Goal: Contribute content

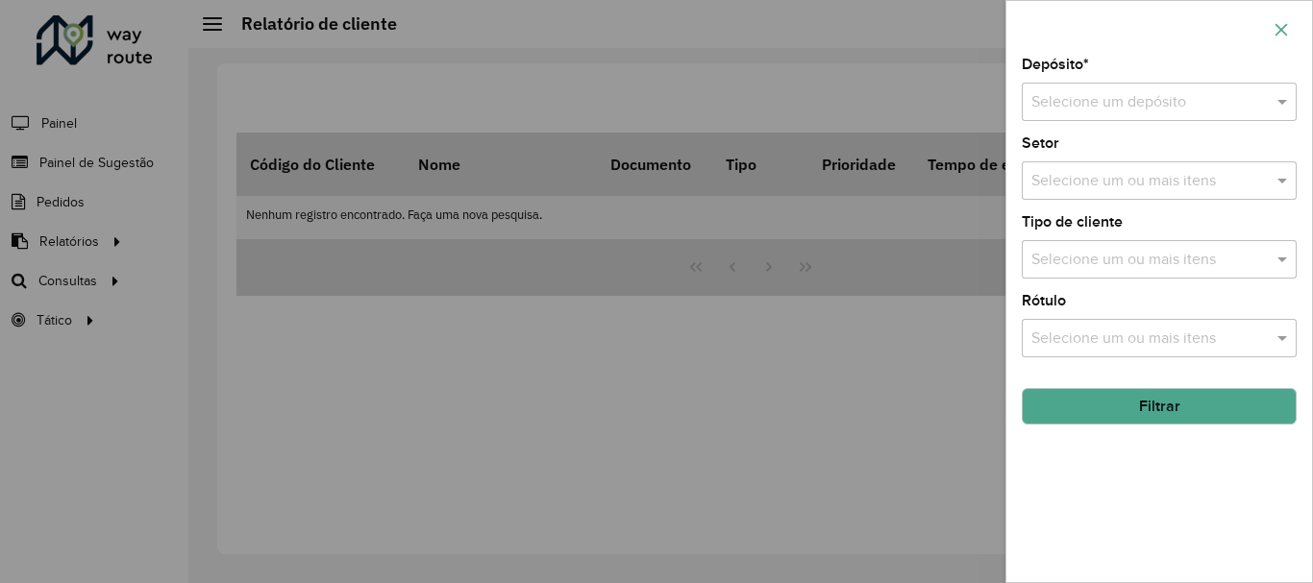
click at [1288, 37] on button "button" at bounding box center [1281, 29] width 31 height 31
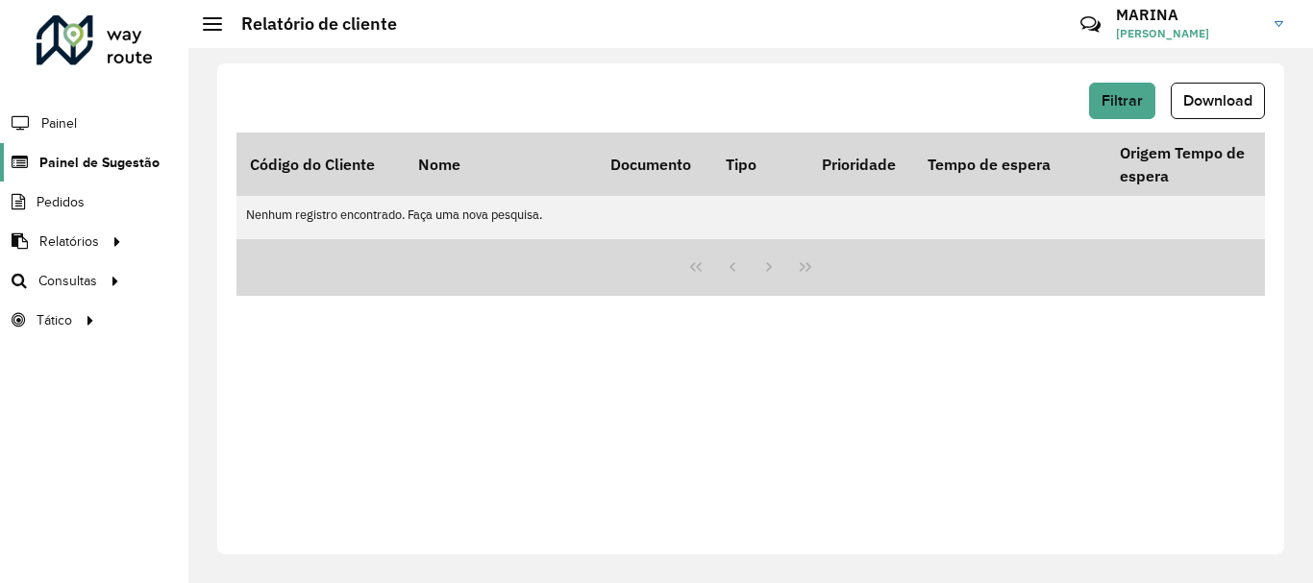
click at [96, 157] on span "Painel de Sugestão" at bounding box center [99, 163] width 120 height 20
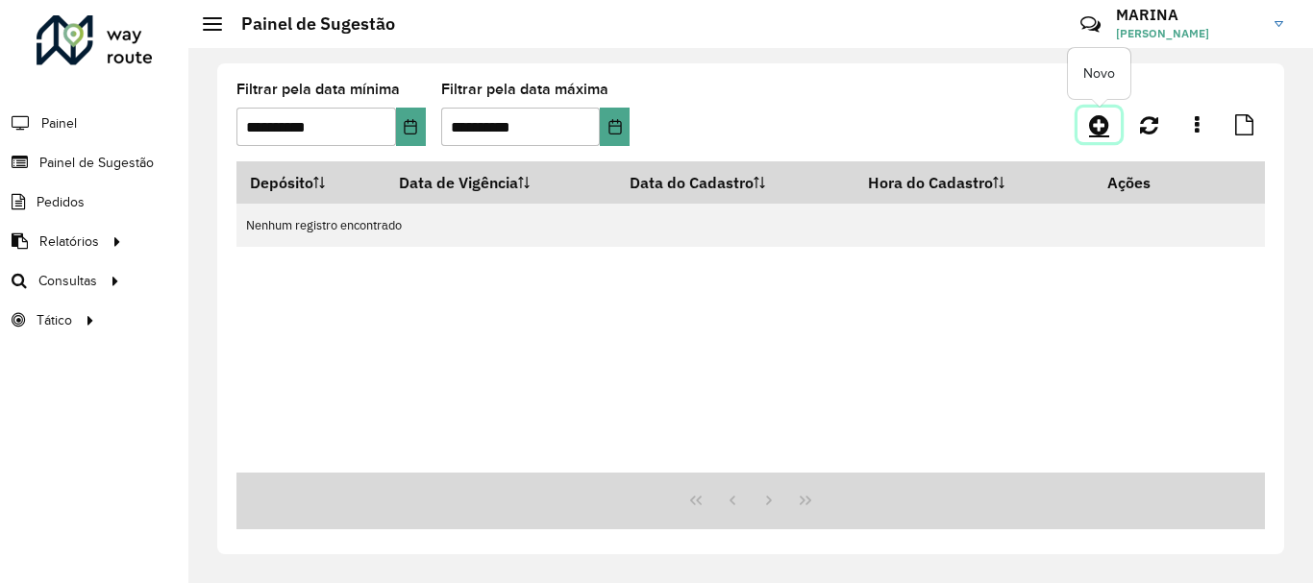
click at [1107, 126] on icon at bounding box center [1099, 124] width 20 height 23
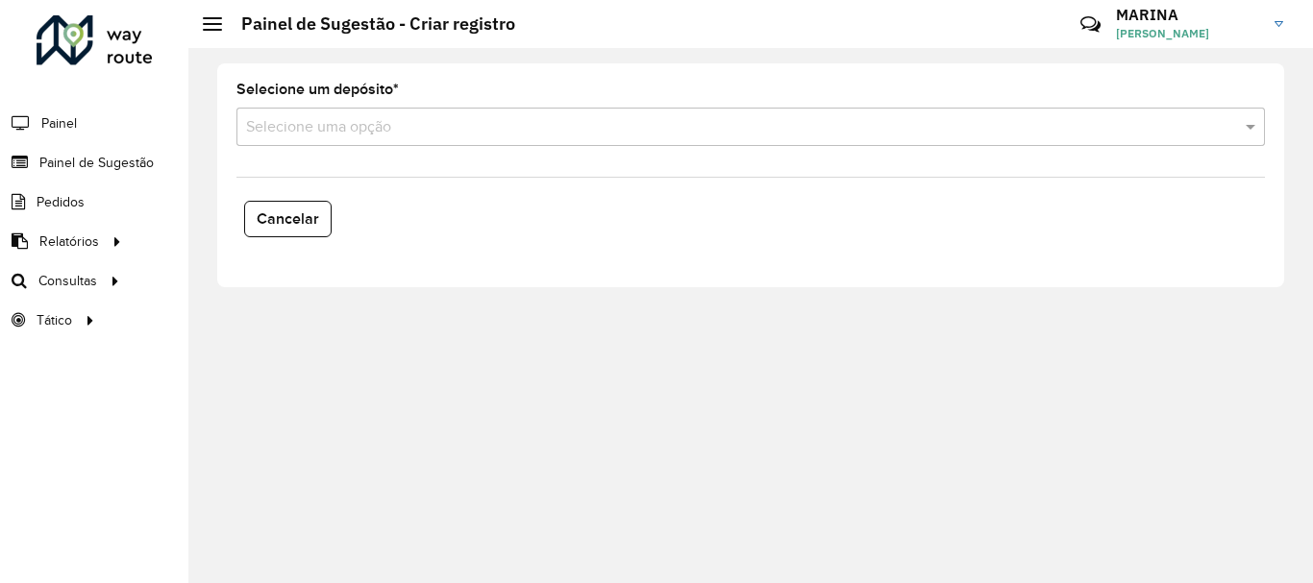
click at [399, 136] on input "text" at bounding box center [731, 127] width 971 height 23
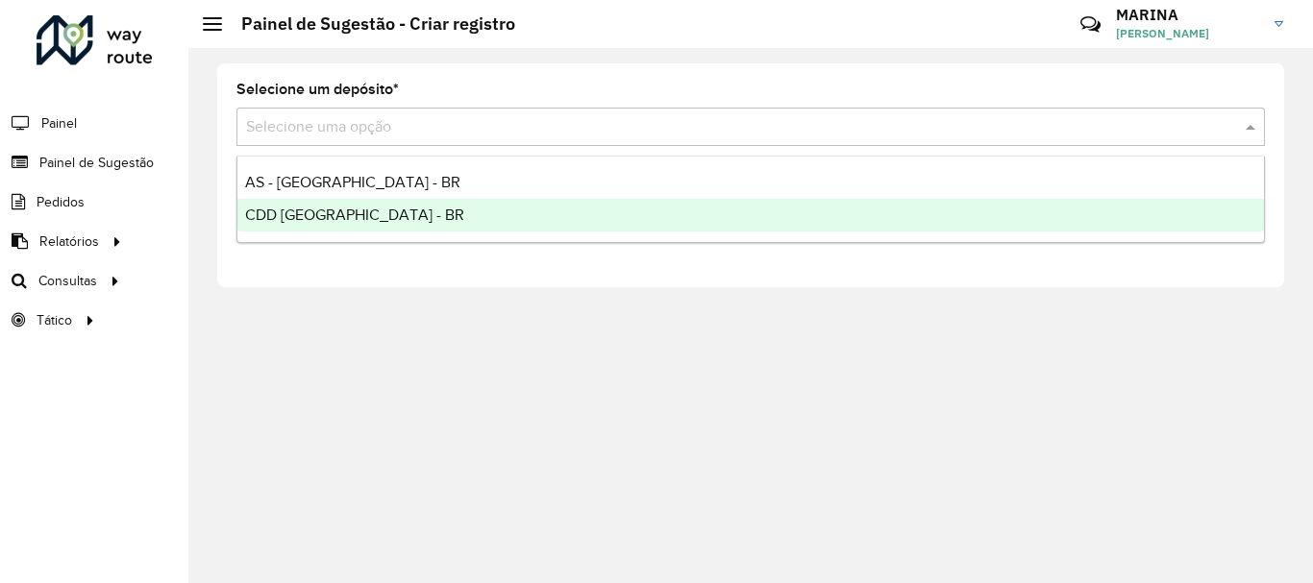
click at [330, 208] on span "CDD [GEOGRAPHIC_DATA] - BR" at bounding box center [354, 215] width 219 height 16
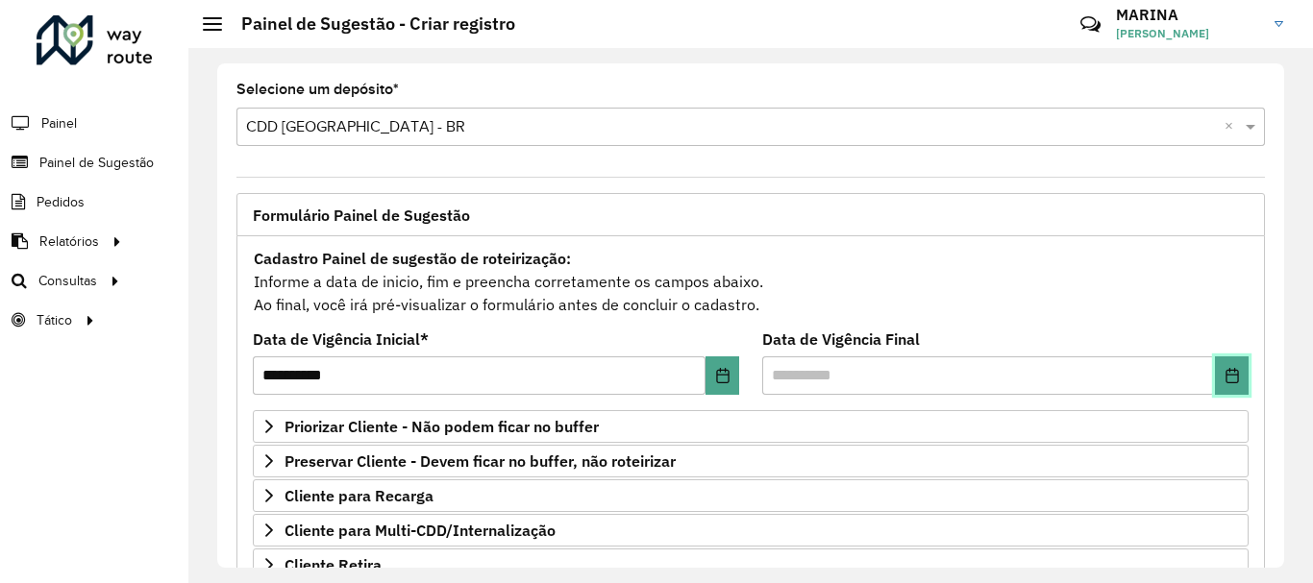
click at [1229, 381] on icon "Choose Date" at bounding box center [1231, 375] width 15 height 15
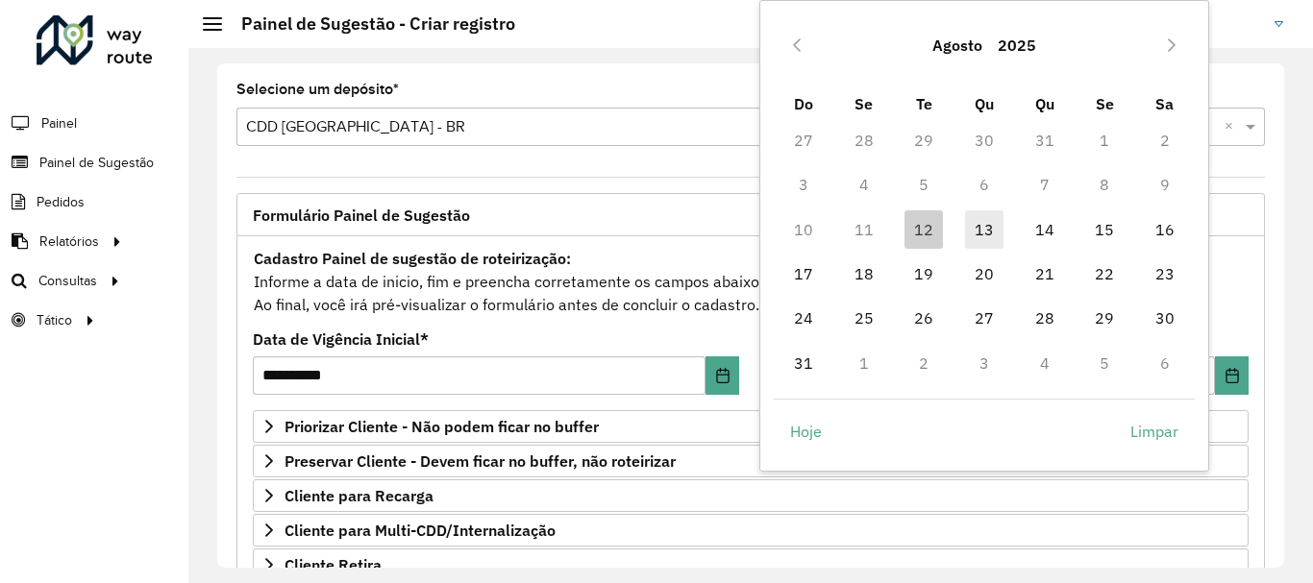
click at [982, 229] on span "13" at bounding box center [984, 229] width 38 height 38
type input "**********"
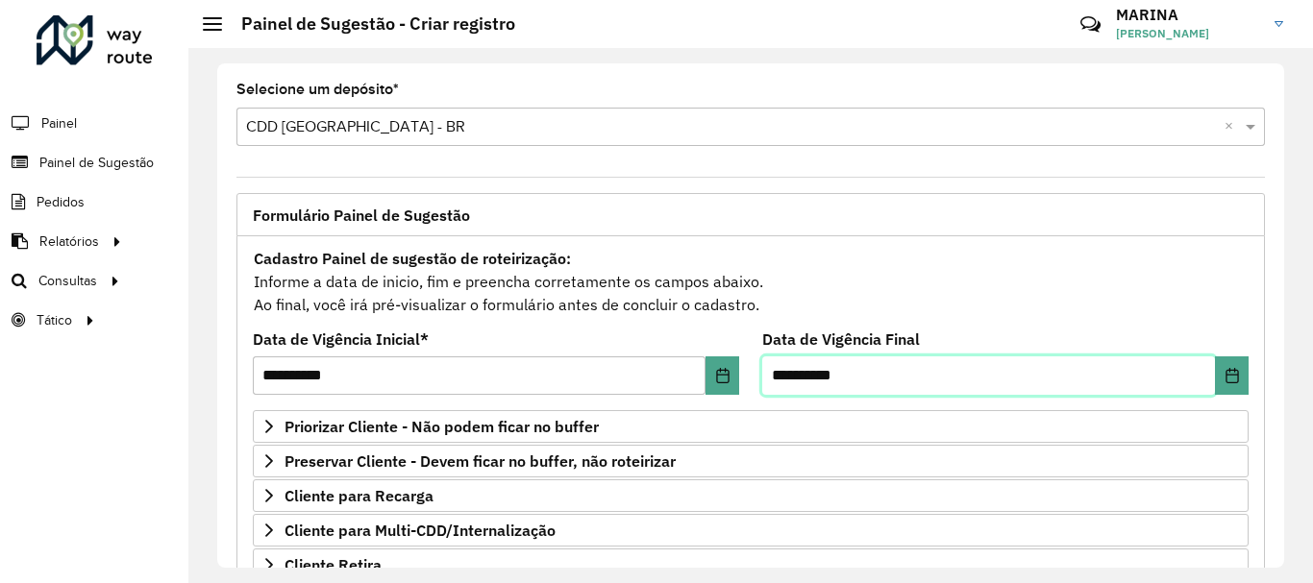
scroll to position [375, 0]
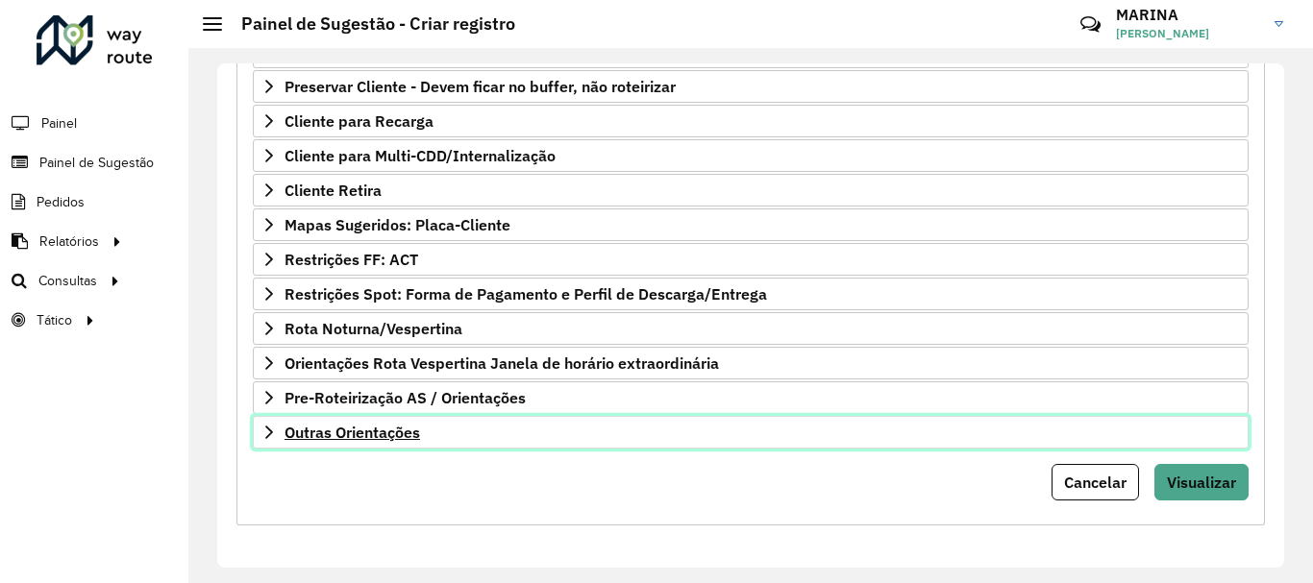
click at [470, 439] on link "Outras Orientações" at bounding box center [751, 432] width 996 height 33
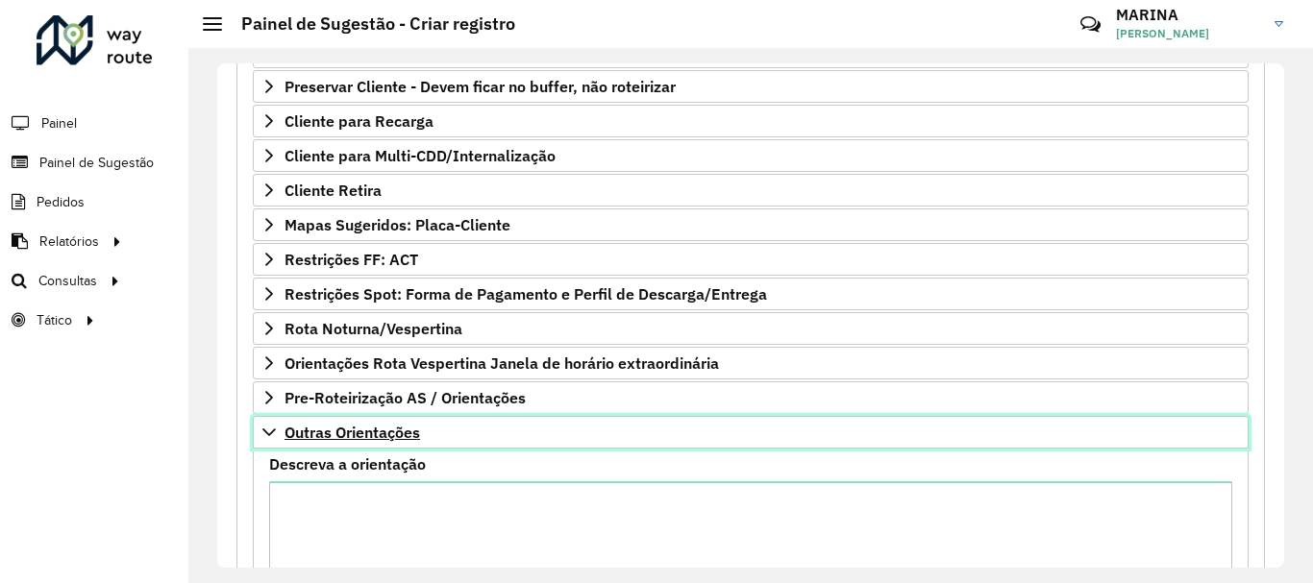
scroll to position [592, 0]
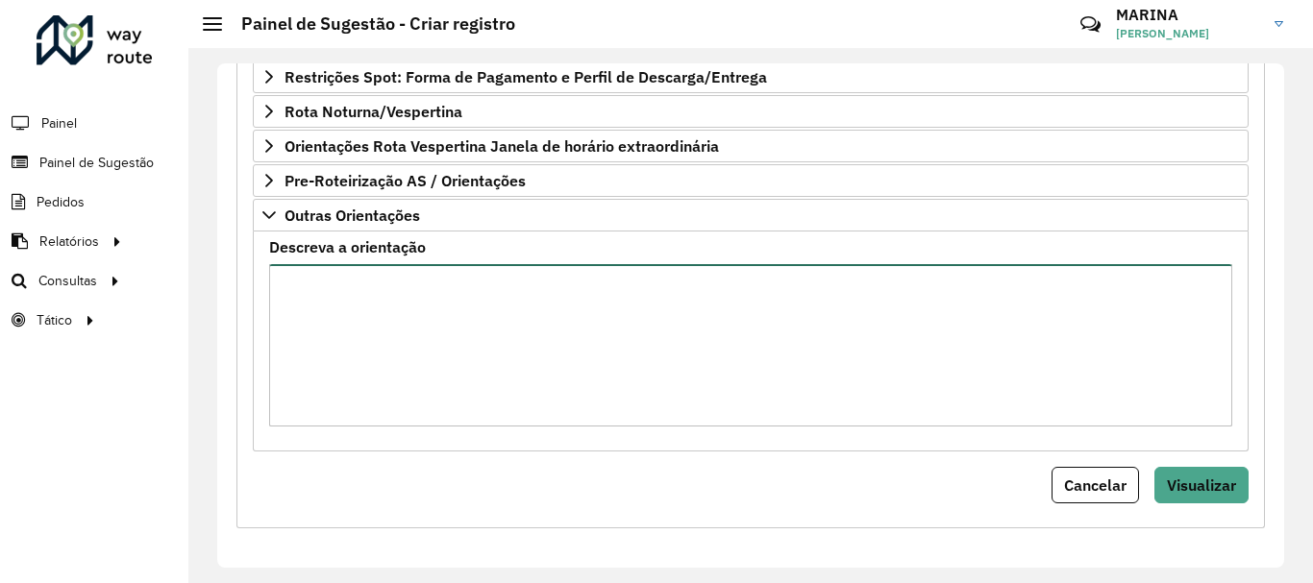
click at [468, 329] on textarea "Descreva a orientação" at bounding box center [750, 345] width 963 height 162
paste textarea "**********"
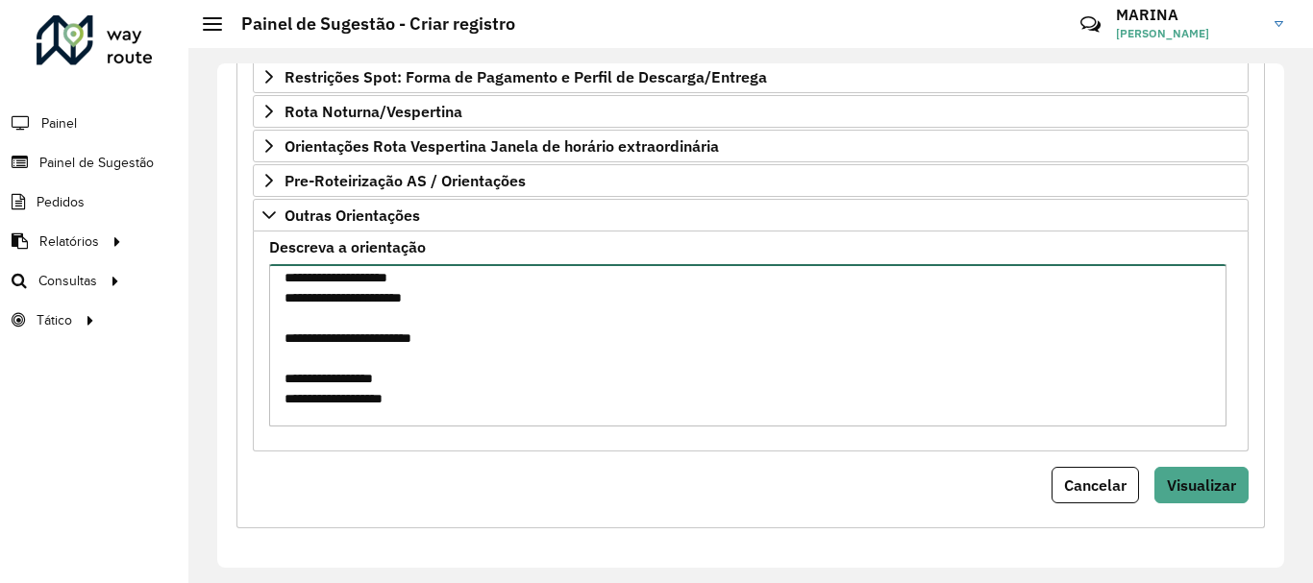
scroll to position [0, 0]
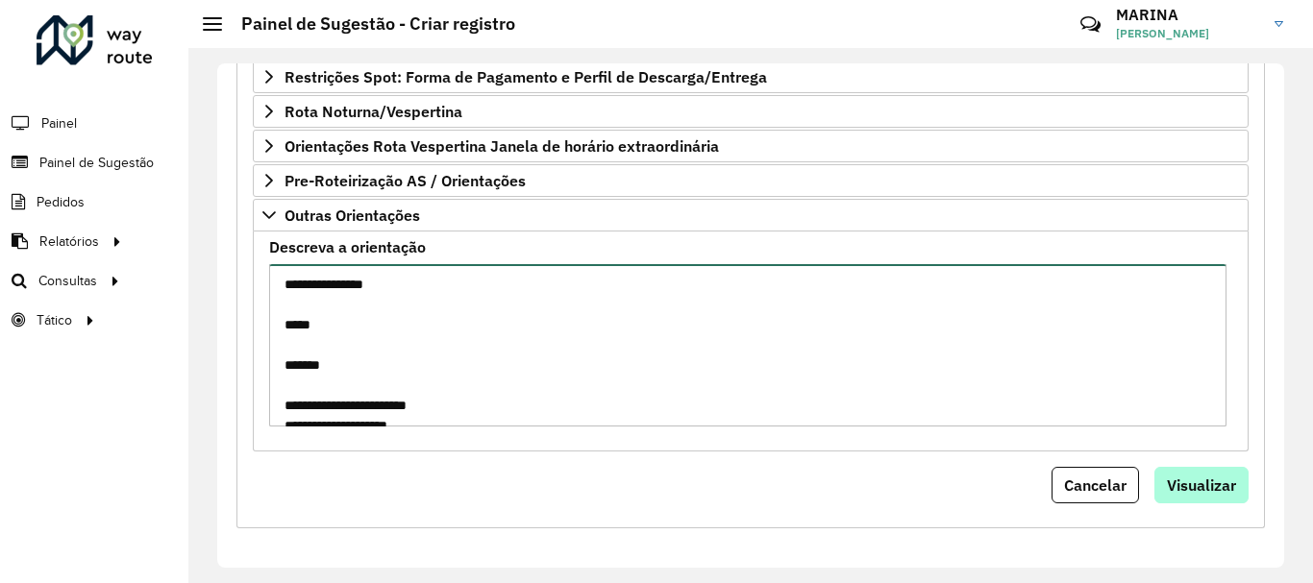
type textarea "**********"
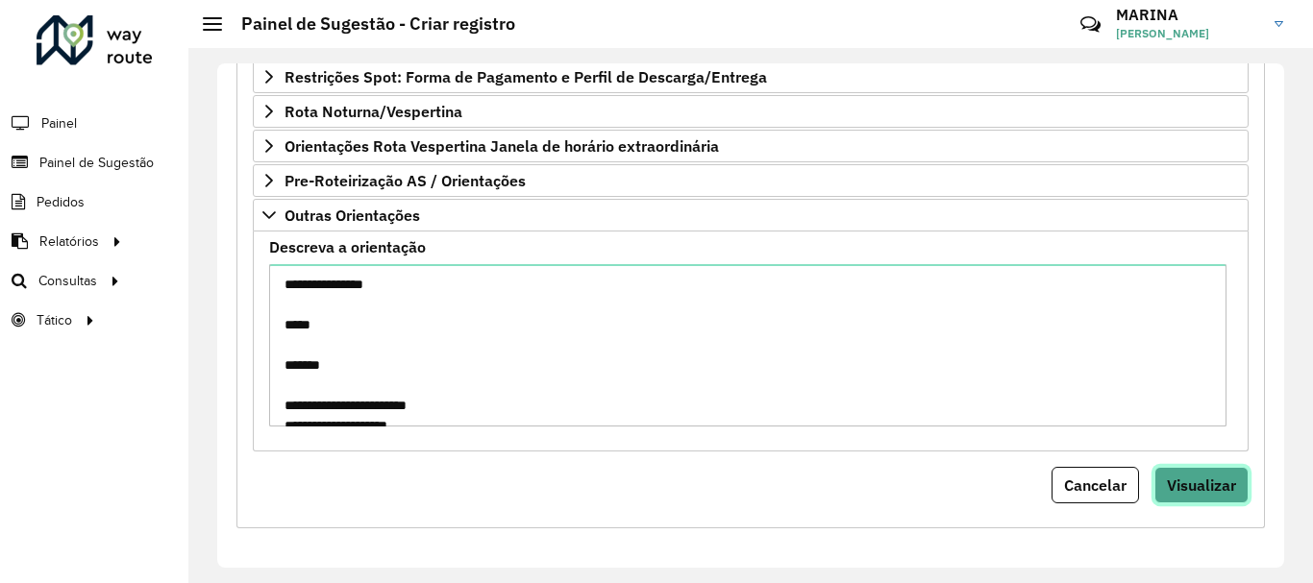
click at [1205, 482] on span "Visualizar" at bounding box center [1201, 485] width 69 height 19
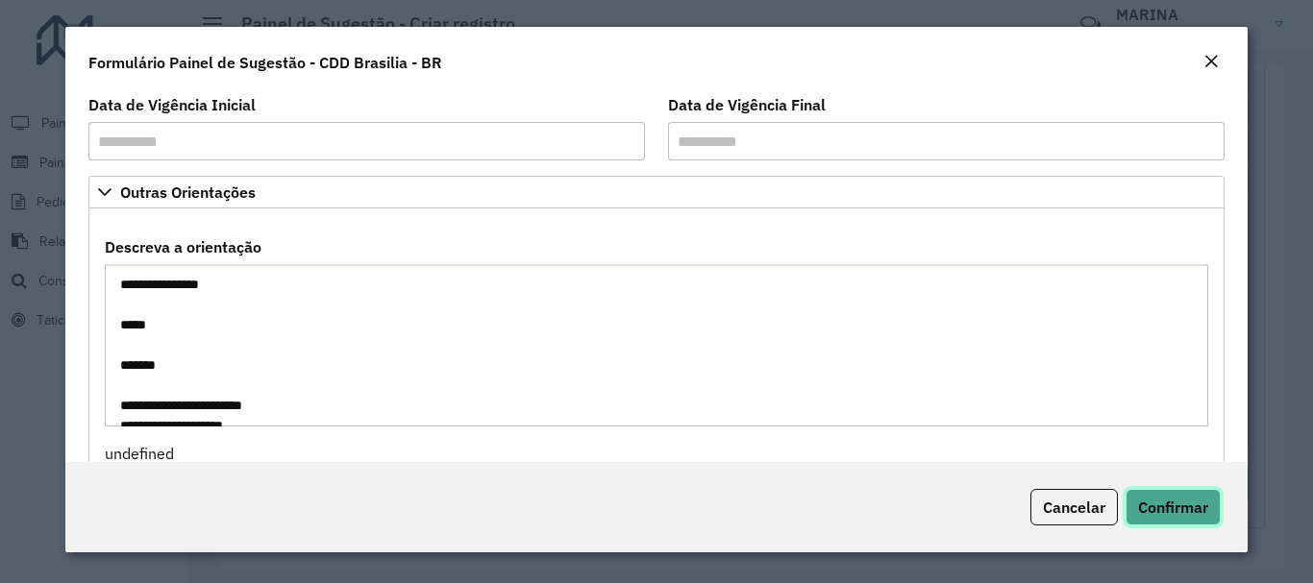
click at [1201, 504] on span "Confirmar" at bounding box center [1173, 507] width 70 height 19
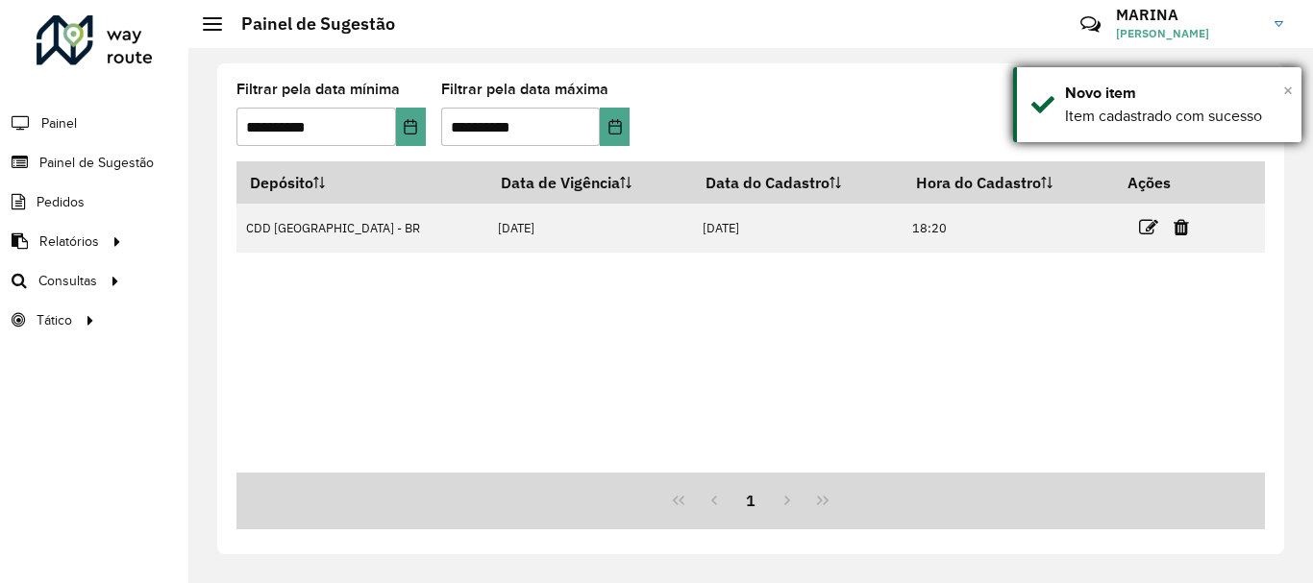
click at [1287, 92] on span "×" at bounding box center [1288, 90] width 10 height 21
